Goal: Task Accomplishment & Management: Complete application form

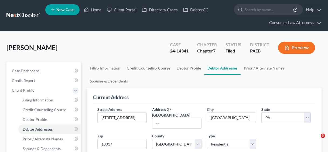
select select "39"
select select "47"
select select "0"
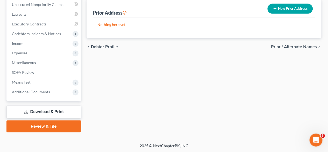
scroll to position [202, 0]
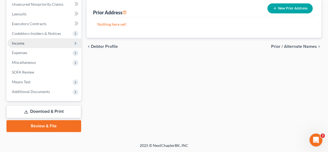
click at [25, 43] on span "Income" at bounding box center [45, 43] width 74 height 10
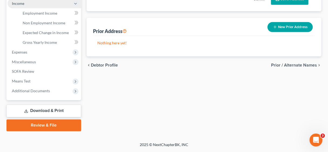
scroll to position [144, 0]
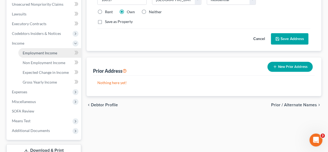
click at [35, 52] on span "Employment Income" at bounding box center [40, 52] width 35 height 5
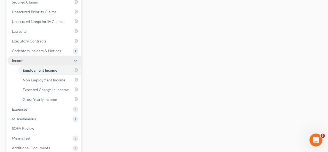
scroll to position [173, 0]
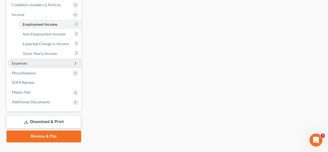
click at [27, 62] on span "Expenses" at bounding box center [19, 63] width 15 height 5
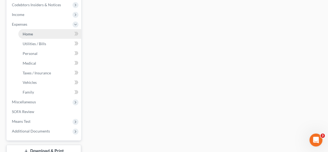
click at [33, 34] on link "Home" at bounding box center [49, 34] width 63 height 10
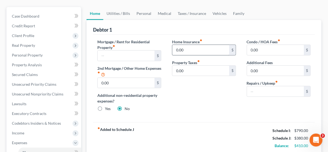
scroll to position [43, 0]
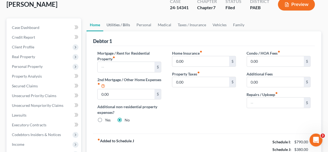
click at [116, 23] on link "Utilities / Bills" at bounding box center [118, 24] width 30 height 13
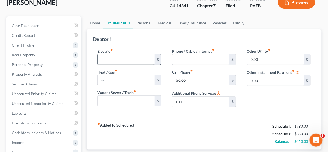
scroll to position [43, 0]
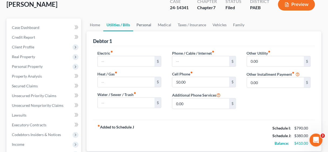
click at [145, 23] on link "Personal" at bounding box center [143, 24] width 21 height 13
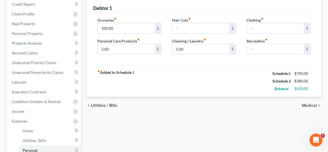
scroll to position [86, 0]
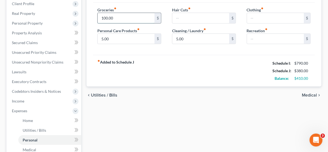
click at [126, 18] on input "100.00" at bounding box center [126, 18] width 57 height 10
type input "350.00"
click at [152, 59] on div "fiber_manual_record Added to Schedule J Schedule I: $790.00 Schedule J: $630.00…" at bounding box center [204, 71] width 222 height 32
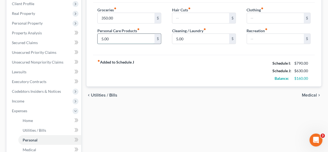
click at [119, 38] on input "5.00" at bounding box center [126, 39] width 57 height 10
type input "15.00"
click at [193, 39] on input "5.00" at bounding box center [201, 39] width 57 height 10
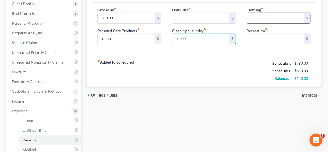
type input "15.00"
click at [259, 17] on input "text" at bounding box center [275, 18] width 57 height 10
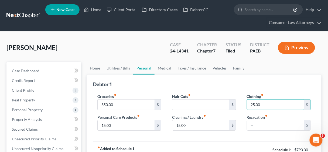
scroll to position [0, 0]
type input "25.00"
click at [166, 66] on link "Medical" at bounding box center [165, 68] width 20 height 13
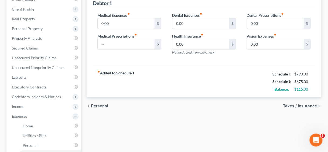
scroll to position [86, 0]
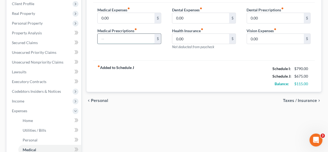
click at [123, 37] on input "text" at bounding box center [126, 39] width 57 height 10
type input "60.00"
click at [184, 77] on div "fiber_manual_record Added to Schedule J Schedule I: $790.00 Schedule J: $735.00…" at bounding box center [204, 76] width 222 height 32
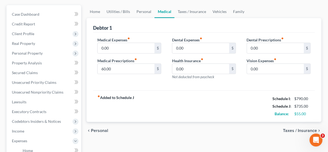
scroll to position [0, 0]
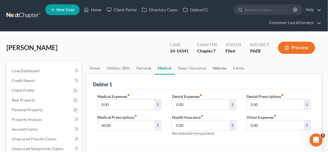
click at [217, 65] on link "Vehicles" at bounding box center [220, 68] width 21 height 13
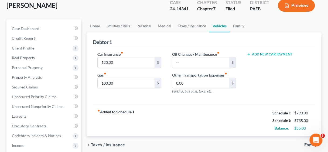
scroll to position [43, 0]
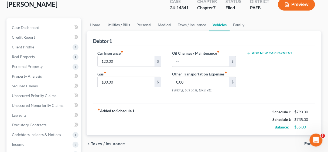
click at [113, 25] on link "Utilities / Bills" at bounding box center [118, 24] width 30 height 13
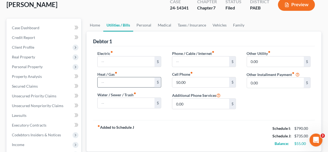
scroll to position [43, 0]
click at [191, 81] on input "50.00" at bounding box center [201, 82] width 57 height 10
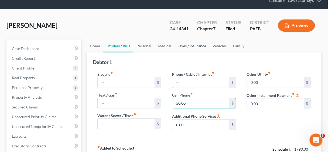
scroll to position [0, 0]
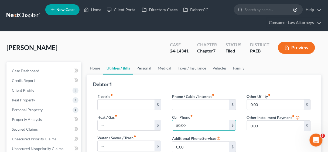
click at [149, 66] on link "Personal" at bounding box center [143, 68] width 21 height 13
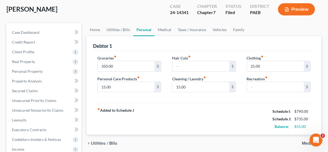
scroll to position [43, 0]
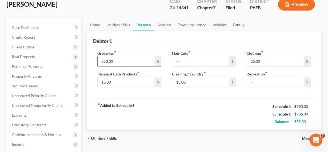
click at [135, 63] on input "350.00" at bounding box center [126, 61] width 57 height 10
click at [133, 60] on input "350.00" at bounding box center [126, 61] width 57 height 10
click at [132, 60] on input "350.00" at bounding box center [126, 61] width 57 height 10
drag, startPoint x: 127, startPoint y: 59, endPoint x: 93, endPoint y: 59, distance: 33.5
click at [93, 59] on div "Groceries fiber_manual_record 350.00 $ Personal Care Products fiber_manual_reco…" at bounding box center [129, 71] width 75 height 42
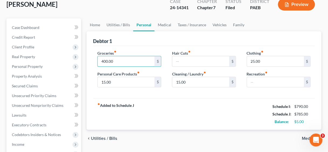
type input "400.00"
click at [177, 106] on div "fiber_manual_record Added to Schedule J Schedule I: $790.00 Schedule J: $785.00…" at bounding box center [204, 114] width 222 height 32
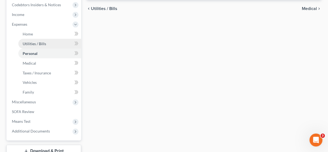
scroll to position [212, 0]
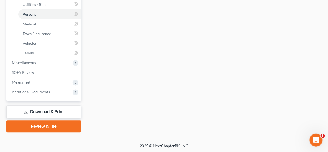
click at [55, 112] on link "Download & Print" at bounding box center [43, 112] width 75 height 13
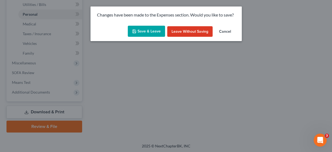
click at [157, 34] on button "Save & Leave" at bounding box center [146, 31] width 37 height 11
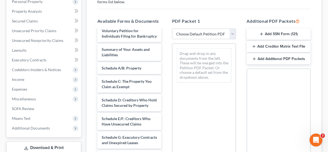
scroll to position [43, 0]
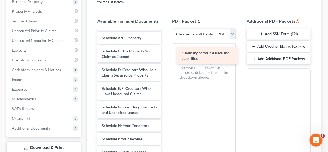
drag, startPoint x: 113, startPoint y: 45, endPoint x: 193, endPoint y: 55, distance: 80.6
click at [166, 55] on div "Summary of Your Assets and Liabilities Initial Chapter 13 Plan-pdf Credit Couns…" at bounding box center [129, 152] width 73 height 331
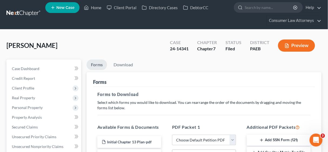
scroll to position [0, 0]
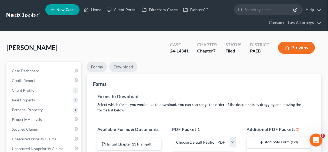
click at [122, 67] on link "Download" at bounding box center [123, 67] width 28 height 11
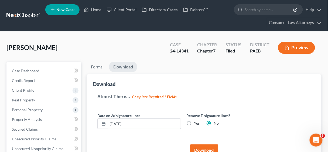
click at [205, 148] on button "Download" at bounding box center [204, 150] width 28 height 12
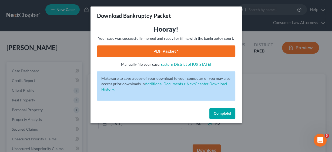
click at [181, 48] on link "PDF Packet 1" at bounding box center [166, 51] width 138 height 12
click at [223, 113] on span "Complete!" at bounding box center [222, 113] width 17 height 5
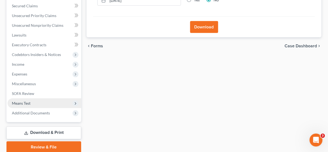
scroll to position [144, 0]
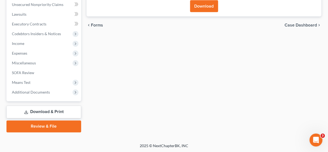
click at [46, 112] on link "Download & Print" at bounding box center [43, 112] width 75 height 13
click at [50, 126] on link "Review & File" at bounding box center [43, 126] width 75 height 12
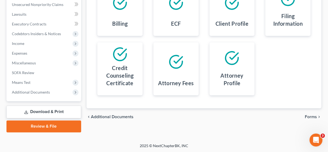
click at [56, 113] on link "Download & Print" at bounding box center [43, 112] width 75 height 13
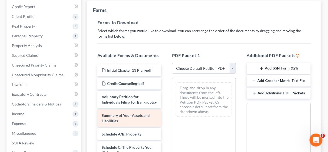
scroll to position [86, 0]
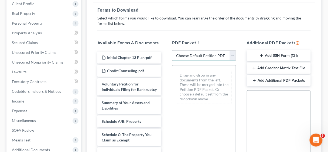
click at [234, 54] on select "Choose Default Petition PDF Packet Complete Bankruptcy Petition (all forms and …" at bounding box center [204, 55] width 64 height 11
select select "2"
click at [172, 50] on select "Choose Default Petition PDF Packet Complete Bankruptcy Petition (all forms and …" at bounding box center [204, 55] width 64 height 11
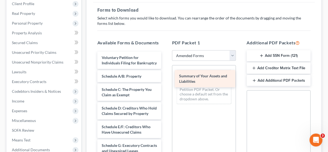
drag, startPoint x: 128, startPoint y: 82, endPoint x: 206, endPoint y: 76, distance: 77.7
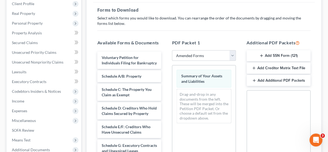
scroll to position [0, 0]
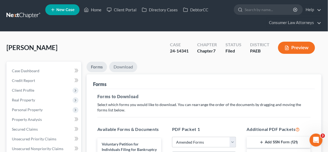
click at [120, 65] on link "Download" at bounding box center [123, 67] width 28 height 11
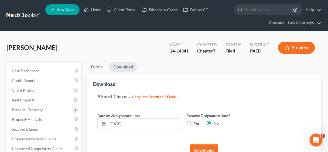
click at [203, 147] on button "Download" at bounding box center [204, 150] width 28 height 12
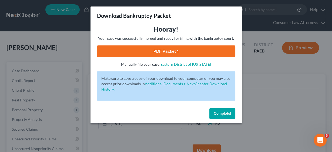
click at [156, 50] on link "PDF Packet 1" at bounding box center [166, 51] width 138 height 12
click at [222, 113] on span "Complete!" at bounding box center [222, 113] width 17 height 5
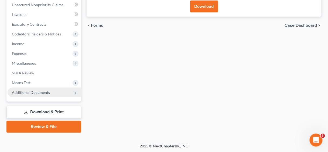
scroll to position [144, 0]
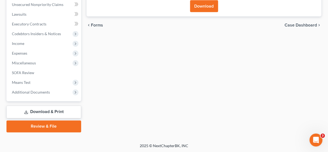
click at [53, 126] on link "Review & File" at bounding box center [43, 126] width 75 height 12
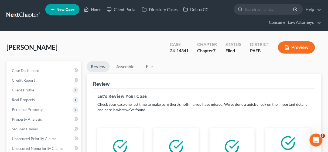
scroll to position [144, 0]
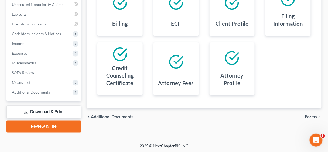
click at [56, 110] on link "Download & Print" at bounding box center [43, 112] width 75 height 13
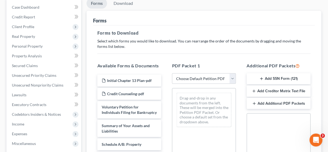
scroll to position [65, 0]
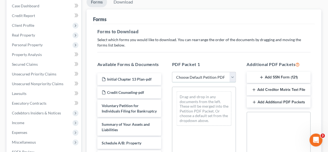
click at [235, 77] on select "Choose Default Petition PDF Packet Complete Bankruptcy Petition (all forms and …" at bounding box center [204, 77] width 64 height 11
select select "2"
click at [172, 72] on select "Choose Default Petition PDF Packet Complete Bankruptcy Petition (all forms and …" at bounding box center [204, 77] width 64 height 11
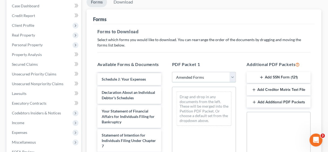
scroll to position [150, 0]
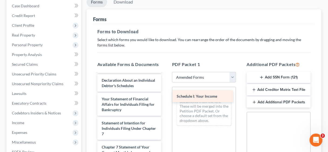
drag, startPoint x: 124, startPoint y: 80, endPoint x: 200, endPoint y: 94, distance: 76.6
click at [166, 94] on div "Schedule I: Your Income Voluntary Petition for Individuals Filing for Bankruptc…" at bounding box center [129, 78] width 73 height 310
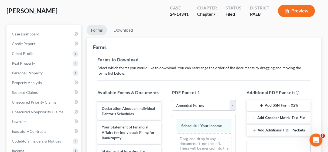
scroll to position [0, 0]
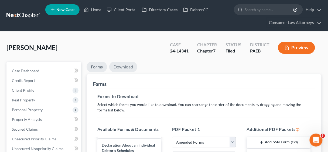
click at [122, 66] on link "Download" at bounding box center [123, 67] width 28 height 11
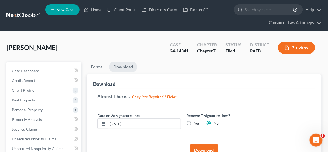
click at [207, 151] on button "Download" at bounding box center [204, 150] width 28 height 12
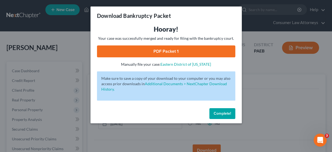
click at [168, 49] on link "PDF Packet 1" at bounding box center [166, 51] width 138 height 12
click at [221, 111] on span "Complete!" at bounding box center [222, 113] width 17 height 5
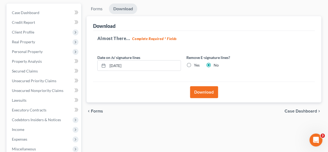
scroll to position [144, 0]
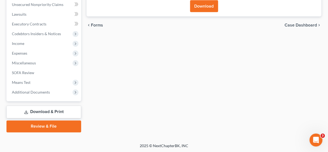
click at [45, 128] on link "Review & File" at bounding box center [43, 126] width 75 height 12
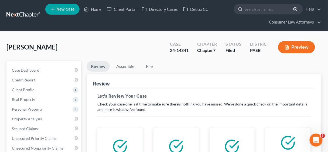
scroll to position [144, 0]
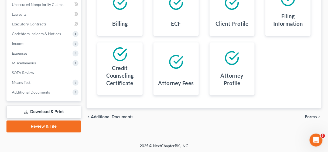
click at [54, 111] on link "Download & Print" at bounding box center [43, 112] width 75 height 13
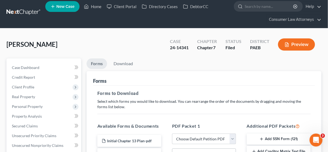
scroll to position [108, 0]
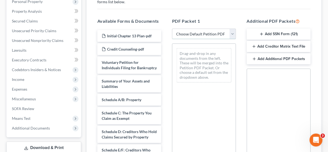
click at [232, 33] on select "Choose Default Petition PDF Packet Complete Bankruptcy Petition (all forms and …" at bounding box center [204, 34] width 64 height 11
select select "2"
click at [172, 29] on select "Choose Default Petition PDF Packet Complete Bankruptcy Petition (all forms and …" at bounding box center [204, 34] width 64 height 11
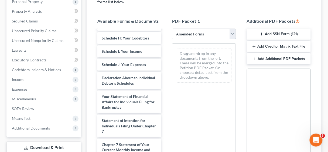
scroll to position [130, 0]
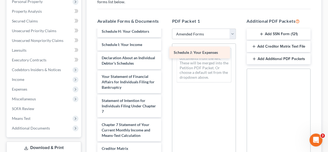
drag, startPoint x: 121, startPoint y: 71, endPoint x: 193, endPoint y: 50, distance: 75.1
click at [166, 50] on div "Schedule J: Your Expenses Voluntary Petition for Individuals Filing for Bankrup…" at bounding box center [129, 55] width 73 height 310
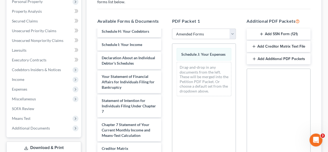
scroll to position [0, 0]
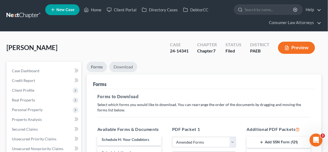
click at [117, 66] on link "Download" at bounding box center [123, 67] width 28 height 11
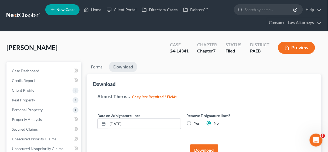
click at [206, 149] on button "Download" at bounding box center [204, 150] width 28 height 12
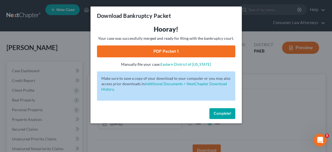
click at [170, 49] on link "PDF Packet 1" at bounding box center [166, 51] width 138 height 12
click at [218, 111] on span "Complete!" at bounding box center [222, 113] width 17 height 5
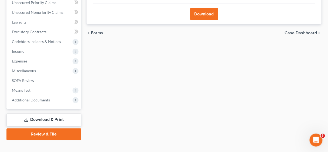
scroll to position [144, 0]
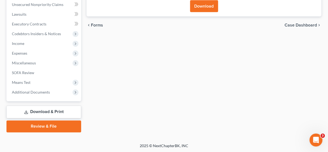
click at [50, 125] on link "Review & File" at bounding box center [43, 126] width 75 height 12
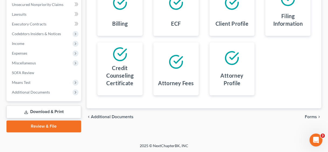
click at [58, 113] on link "Download & Print" at bounding box center [43, 112] width 75 height 13
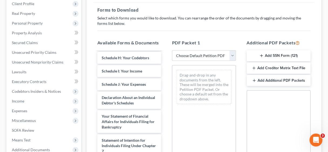
scroll to position [173, 0]
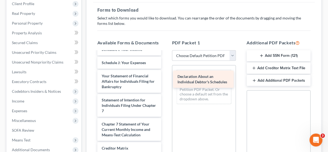
drag, startPoint x: 123, startPoint y: 93, endPoint x: 199, endPoint y: 77, distance: 77.8
click at [166, 77] on div "Declaration About an Individual Debtor's Schedules Initial Chapter 13 Plan-pdf …" at bounding box center [129, 44] width 73 height 331
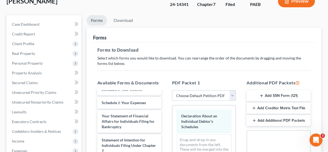
scroll to position [0, 0]
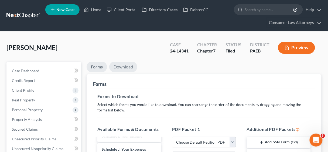
click at [122, 65] on link "Download" at bounding box center [123, 67] width 28 height 11
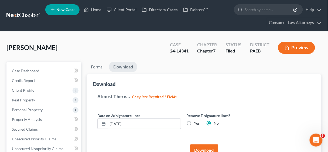
click at [205, 148] on button "Download" at bounding box center [204, 150] width 28 height 12
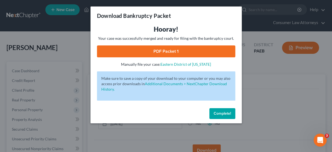
click at [179, 50] on link "PDF Packet 1" at bounding box center [166, 51] width 138 height 12
click at [216, 112] on span "Complete!" at bounding box center [222, 113] width 17 height 5
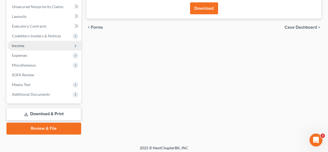
scroll to position [144, 0]
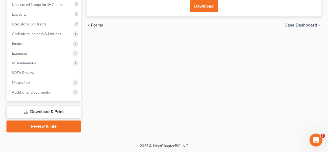
click at [56, 124] on link "Review & File" at bounding box center [43, 126] width 75 height 12
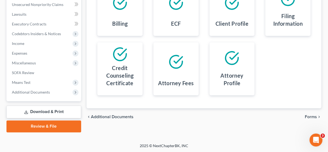
click at [61, 112] on link "Download & Print" at bounding box center [43, 112] width 75 height 13
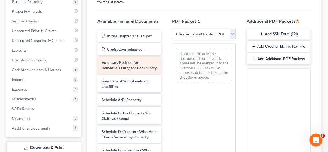
scroll to position [22, 0]
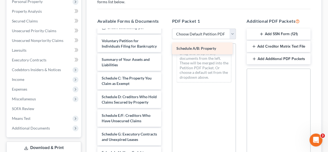
drag, startPoint x: 132, startPoint y: 82, endPoint x: 207, endPoint y: 46, distance: 83.2
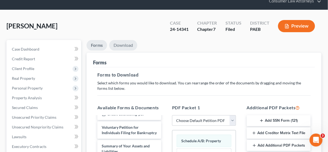
click at [126, 44] on link "Download" at bounding box center [123, 45] width 28 height 11
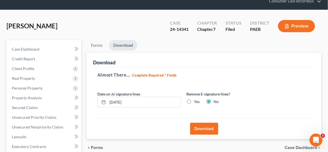
drag, startPoint x: 199, startPoint y: 129, endPoint x: 248, endPoint y: 113, distance: 51.0
click at [200, 129] on button "Download" at bounding box center [204, 129] width 28 height 12
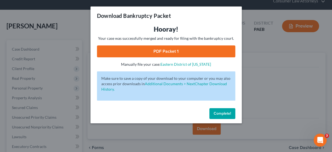
click at [157, 52] on link "PDF Packet 1" at bounding box center [166, 51] width 138 height 12
click at [224, 113] on span "Complete!" at bounding box center [222, 113] width 17 height 5
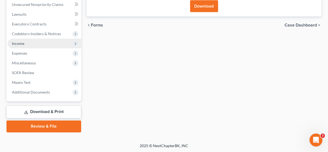
scroll to position [144, 0]
click at [43, 125] on link "Review & File" at bounding box center [43, 126] width 75 height 12
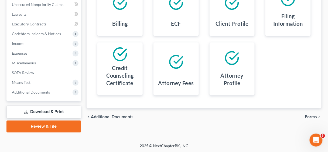
click at [53, 109] on link "Download & Print" at bounding box center [43, 112] width 75 height 13
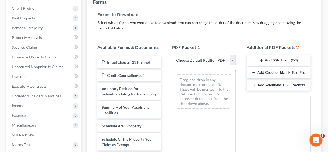
scroll to position [86, 0]
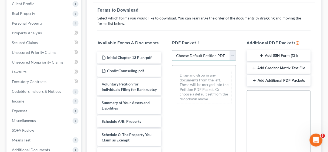
click at [234, 55] on select "Choose Default Petition PDF Packet Complete Bankruptcy Petition (all forms and …" at bounding box center [204, 55] width 64 height 11
select select "2"
click at [172, 50] on select "Choose Default Petition PDF Packet Complete Bankruptcy Petition (all forms and …" at bounding box center [204, 55] width 64 height 11
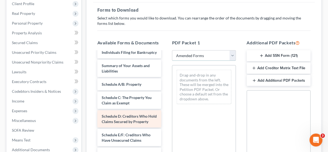
scroll to position [22, 0]
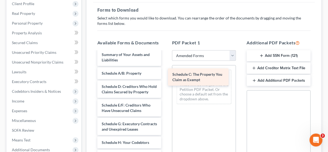
drag, startPoint x: 123, startPoint y: 94, endPoint x: 194, endPoint y: 77, distance: 72.8
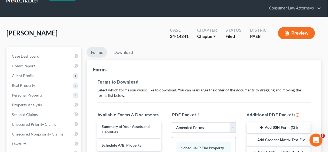
scroll to position [0, 0]
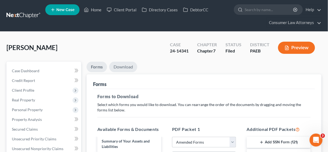
click at [125, 64] on link "Download" at bounding box center [123, 67] width 28 height 11
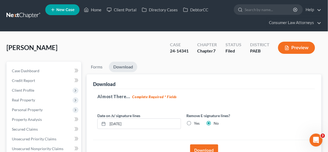
click at [204, 148] on button "Download" at bounding box center [204, 150] width 28 height 12
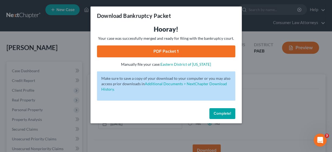
click at [165, 51] on link "PDF Packet 1" at bounding box center [166, 51] width 138 height 12
click at [224, 112] on span "Complete!" at bounding box center [222, 113] width 17 height 5
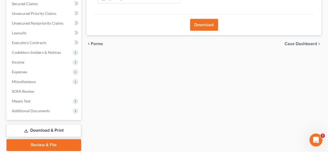
scroll to position [130, 0]
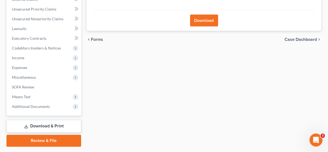
click at [51, 125] on link "Download & Print" at bounding box center [43, 126] width 75 height 13
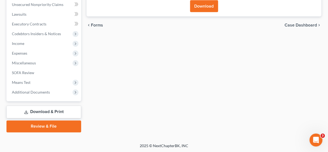
click at [51, 125] on link "Review & File" at bounding box center [43, 126] width 75 height 12
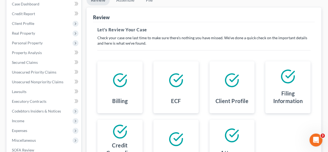
scroll to position [144, 0]
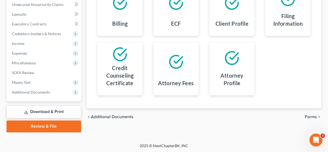
click at [51, 110] on link "Download & Print" at bounding box center [43, 112] width 75 height 13
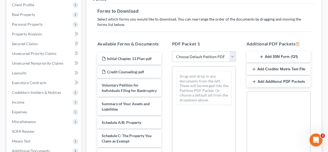
scroll to position [86, 0]
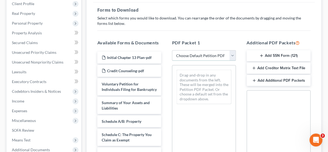
click at [233, 53] on select "Choose Default Petition PDF Packet Complete Bankruptcy Petition (all forms and …" at bounding box center [204, 55] width 64 height 11
select select "2"
click at [172, 50] on select "Choose Default Petition PDF Packet Complete Bankruptcy Petition (all forms and …" at bounding box center [204, 55] width 64 height 11
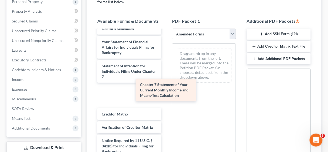
scroll to position [170, 0]
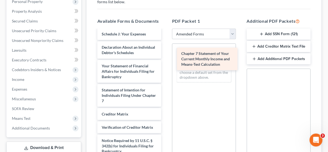
drag, startPoint x: 125, startPoint y: 95, endPoint x: 204, endPoint y: 59, distance: 87.3
click at [166, 59] on div "Chapter 7 Statement of Your Current Monthly Income and Means-Test Calculation V…" at bounding box center [129, 26] width 73 height 299
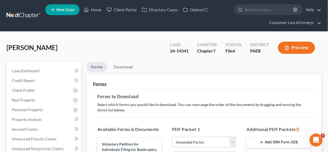
scroll to position [0, 0]
click at [121, 65] on link "Download" at bounding box center [123, 67] width 28 height 11
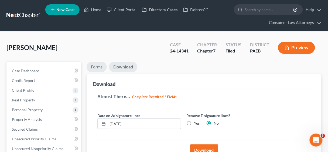
click at [99, 65] on link "Forms" at bounding box center [97, 67] width 20 height 11
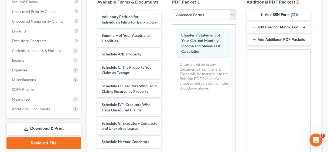
scroll to position [130, 0]
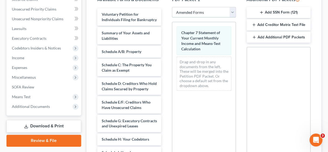
click at [234, 12] on select "Choose Default Petition PDF Packet Complete Bankruptcy Petition (all forms and …" at bounding box center [204, 12] width 64 height 11
select select
click at [172, 7] on select "Choose Default Petition PDF Packet Complete Bankruptcy Petition (all forms and …" at bounding box center [204, 12] width 64 height 11
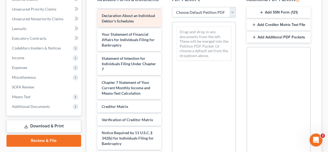
scroll to position [194, 0]
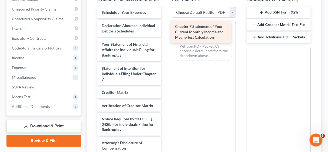
drag, startPoint x: 129, startPoint y: 95, endPoint x: 202, endPoint y: 28, distance: 99.4
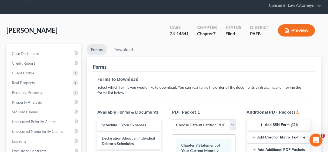
scroll to position [0, 0]
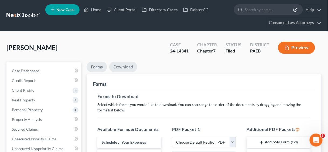
click at [125, 66] on link "Download" at bounding box center [123, 67] width 28 height 11
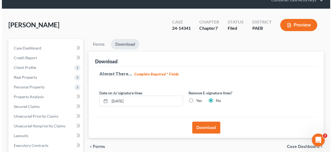
scroll to position [86, 0]
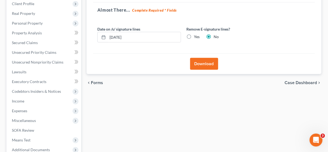
click at [202, 62] on button "Download" at bounding box center [204, 64] width 28 height 12
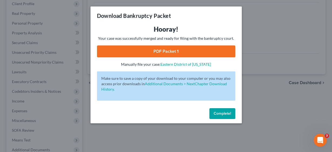
click at [167, 52] on link "PDF Packet 1" at bounding box center [166, 51] width 138 height 12
